Goal: Task Accomplishment & Management: Use online tool/utility

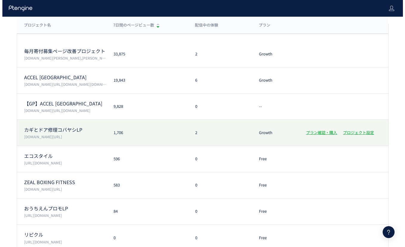
scroll to position [64, 0]
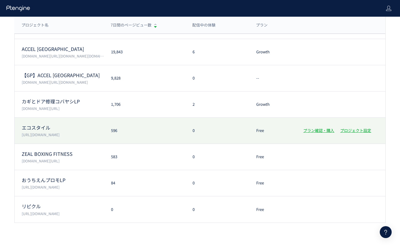
click at [88, 132] on p "[URL][DOMAIN_NAME]" at bounding box center [63, 134] width 82 height 5
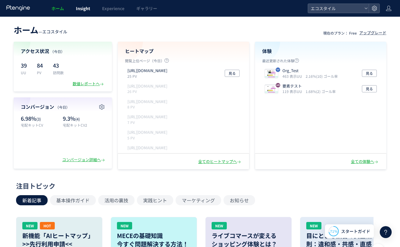
click at [84, 9] on span "Insight" at bounding box center [83, 8] width 14 height 6
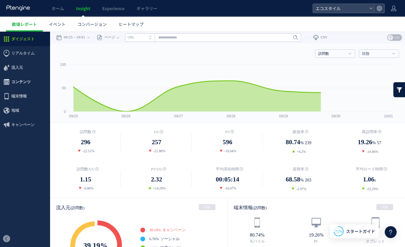
click at [29, 75] on span "コンテンツ" at bounding box center [20, 82] width 19 height 14
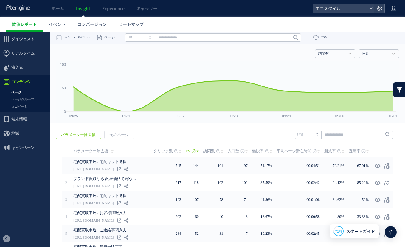
click at [21, 107] on link "入口ページ" at bounding box center [25, 106] width 50 height 7
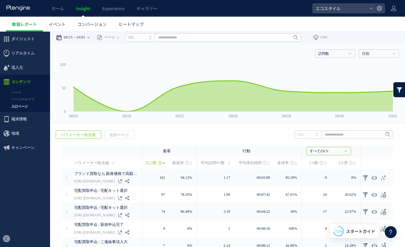
click at [85, 37] on time "10/01" at bounding box center [80, 38] width 9 height 12
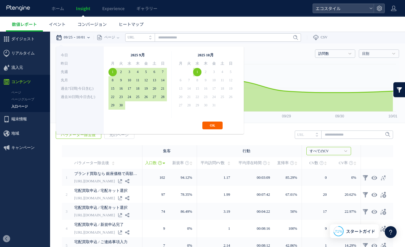
click at [211, 125] on button "OK" at bounding box center [212, 126] width 20 height 8
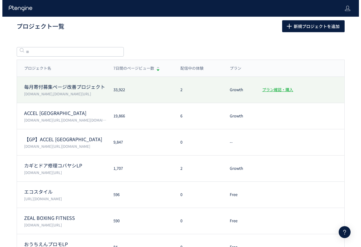
scroll to position [1, 0]
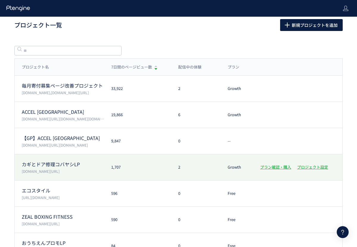
click at [77, 164] on p "カギとドア修理コバヤシLP" at bounding box center [63, 164] width 82 height 7
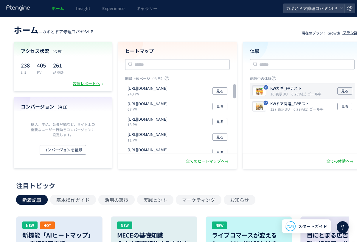
click at [287, 90] on p "KWカギ_FVテスト" at bounding box center [294, 89] width 49 height 6
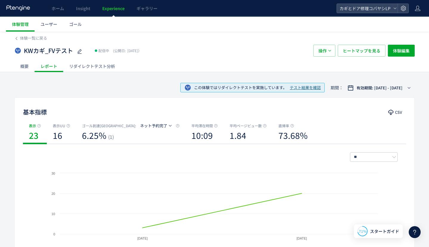
click at [89, 72] on div "リダイレクトテスト分析" at bounding box center [92, 66] width 58 height 12
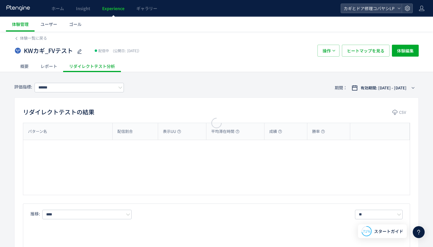
type input "*******"
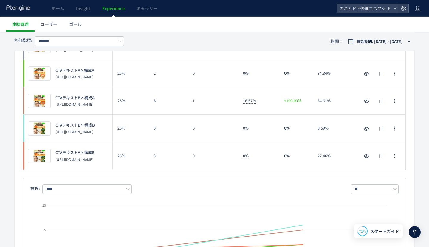
scroll to position [48, 0]
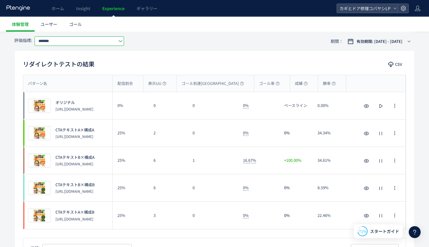
click at [80, 43] on input "*******" at bounding box center [79, 41] width 89 height 10
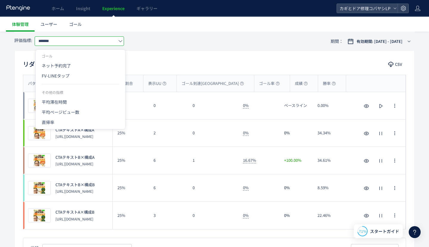
click at [315, 56] on div "リダイレクトテストの結果 CSV パターン名 配信割合 表示UU ゴール到達UU ゴール率 成績 勝率 パターン名 プレビュー オリジナル https://k…" at bounding box center [214, 195] width 400 height 293
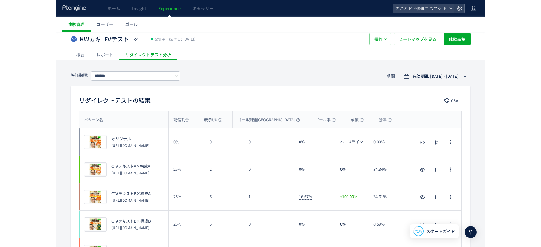
scroll to position [0, 0]
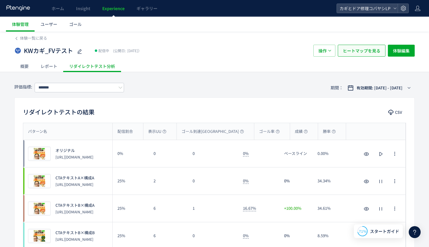
click at [359, 49] on span "ヒートマップを見る" at bounding box center [362, 51] width 38 height 12
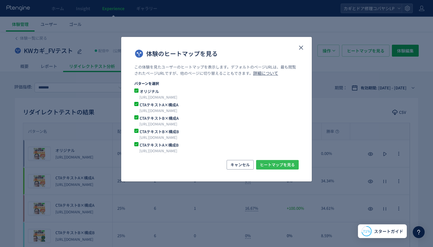
click at [276, 164] on span "ヒートマップを見る" at bounding box center [277, 165] width 35 height 10
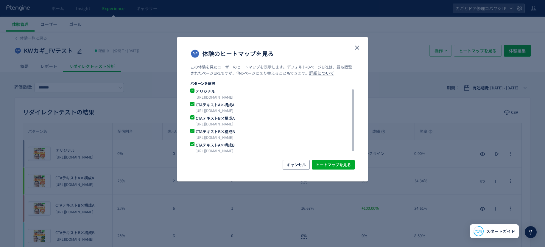
click at [194, 89] on span "体験のヒートマップを見る" at bounding box center [192, 90] width 4 height 4
click at [325, 164] on span "ヒートマップを見る" at bounding box center [333, 165] width 35 height 10
click at [357, 46] on icon "close" at bounding box center [357, 47] width 7 height 7
